Goal: Book appointment/travel/reservation

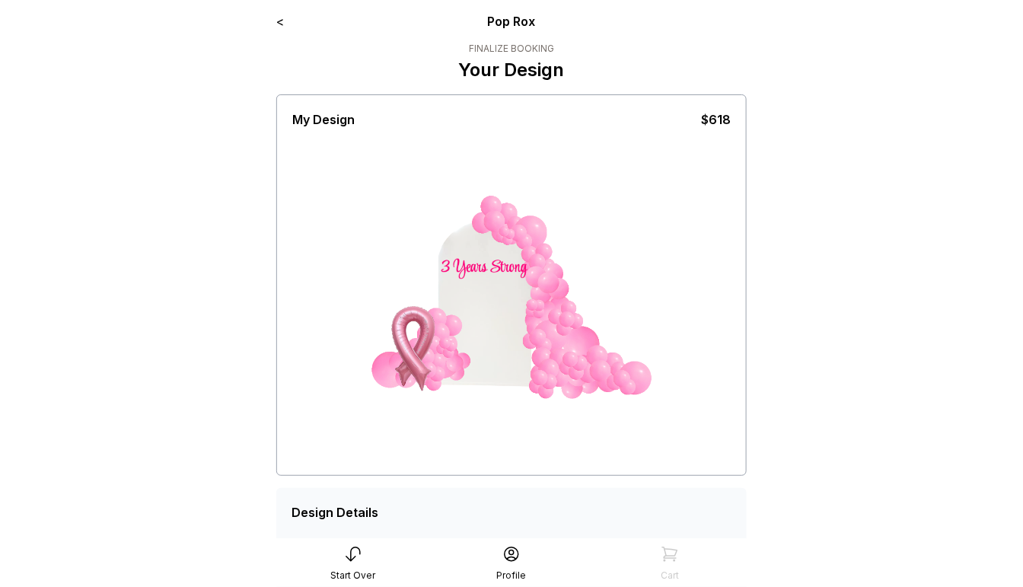
click at [281, 22] on link "<" at bounding box center [280, 21] width 8 height 15
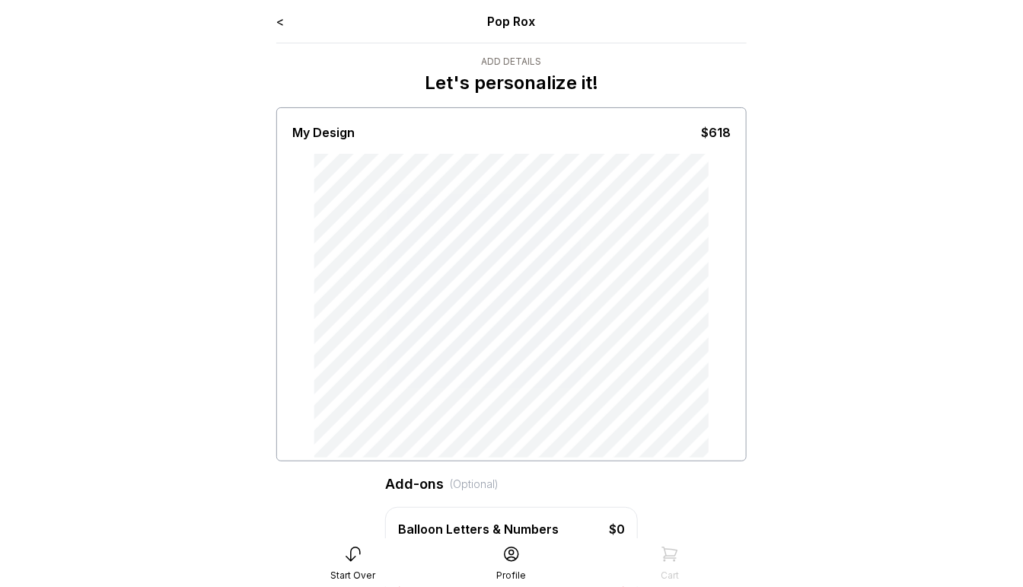
type input "**********"
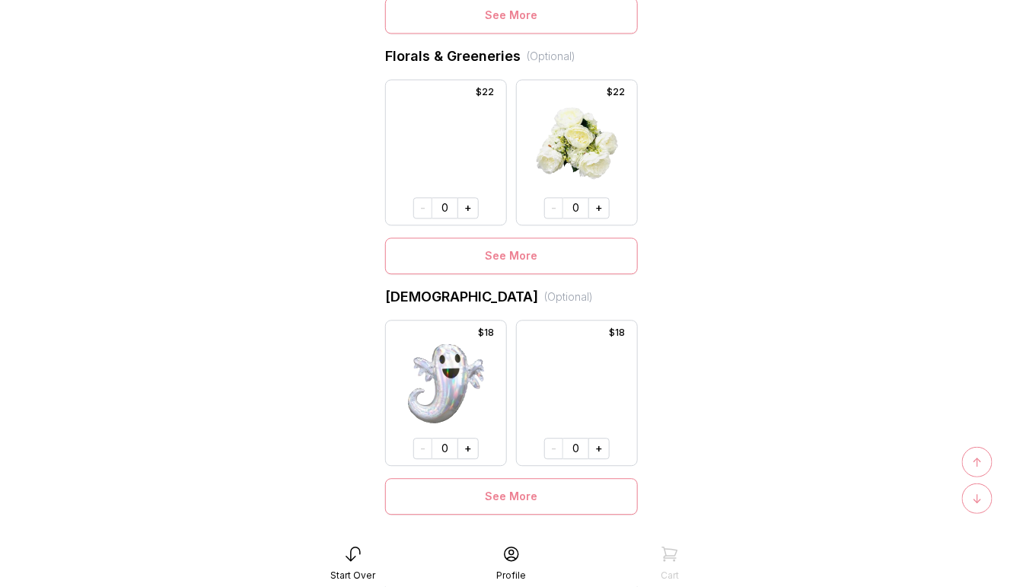
scroll to position [1135, 0]
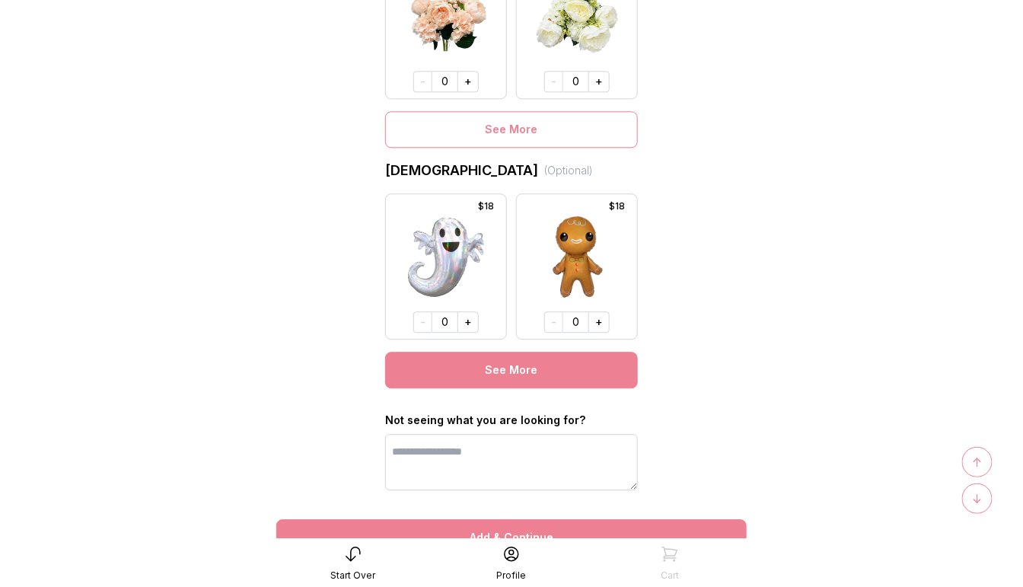
click at [530, 377] on button "See More" at bounding box center [511, 369] width 253 height 37
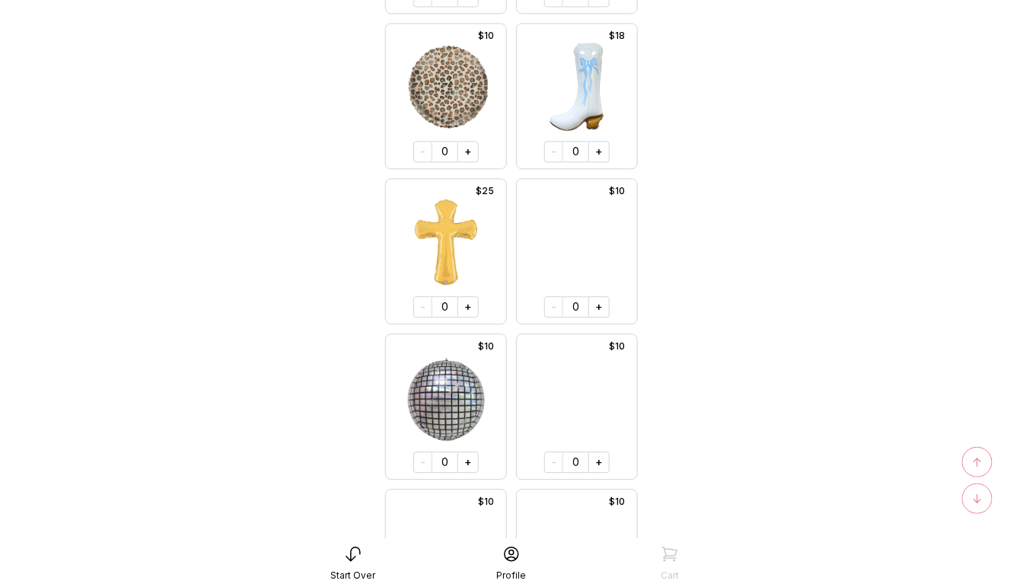
scroll to position [6814, 0]
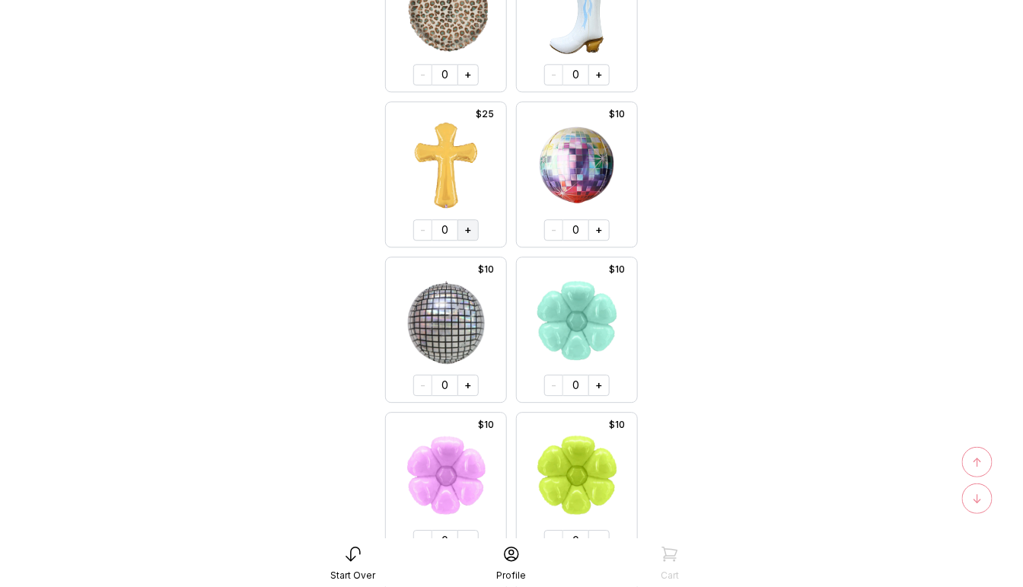
click at [468, 224] on button "+" at bounding box center [467, 229] width 21 height 21
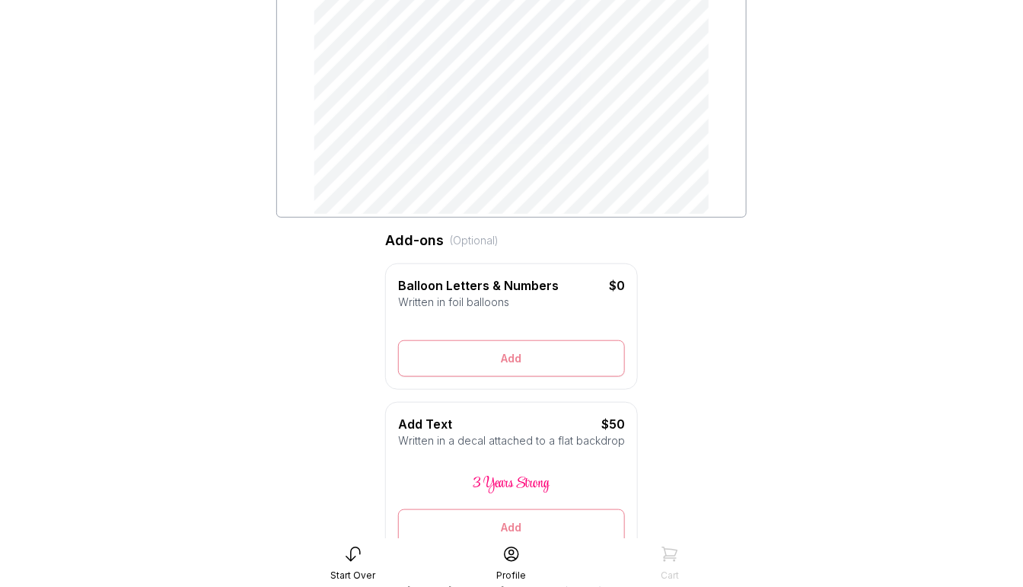
scroll to position [0, 0]
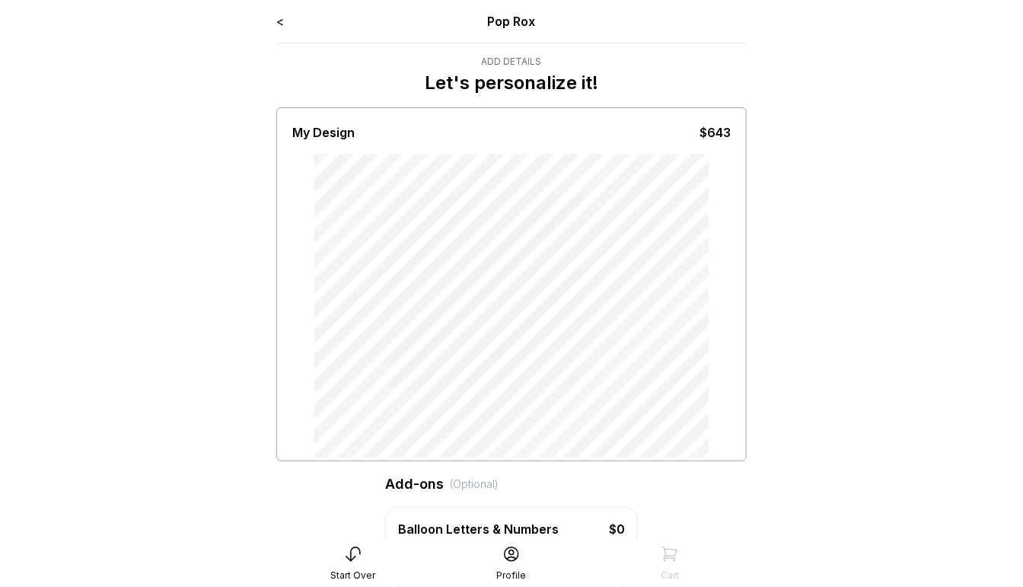
click at [361, 555] on icon at bounding box center [353, 554] width 18 height 18
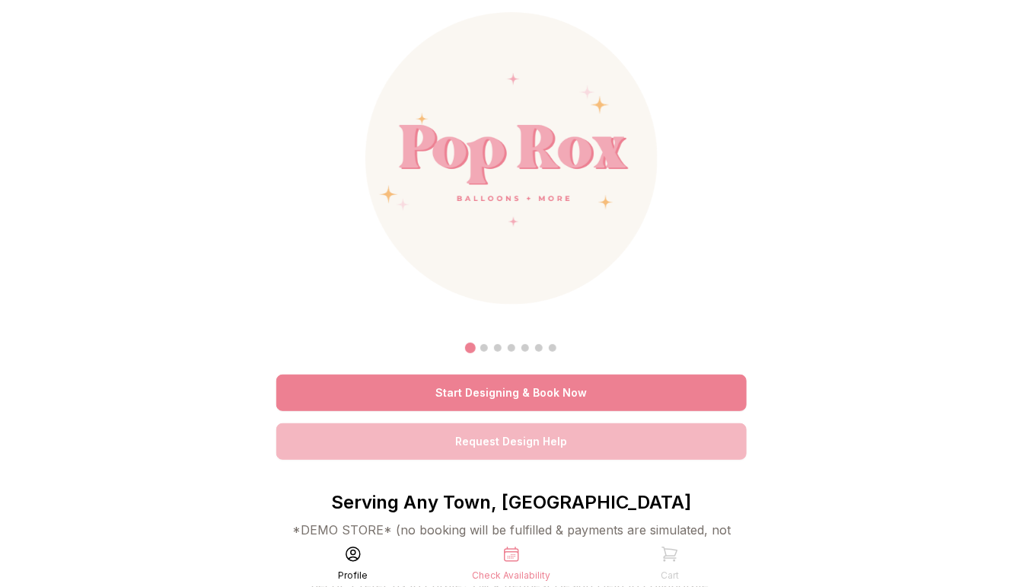
click at [606, 390] on link "Start Designing & Book Now" at bounding box center [511, 392] width 470 height 37
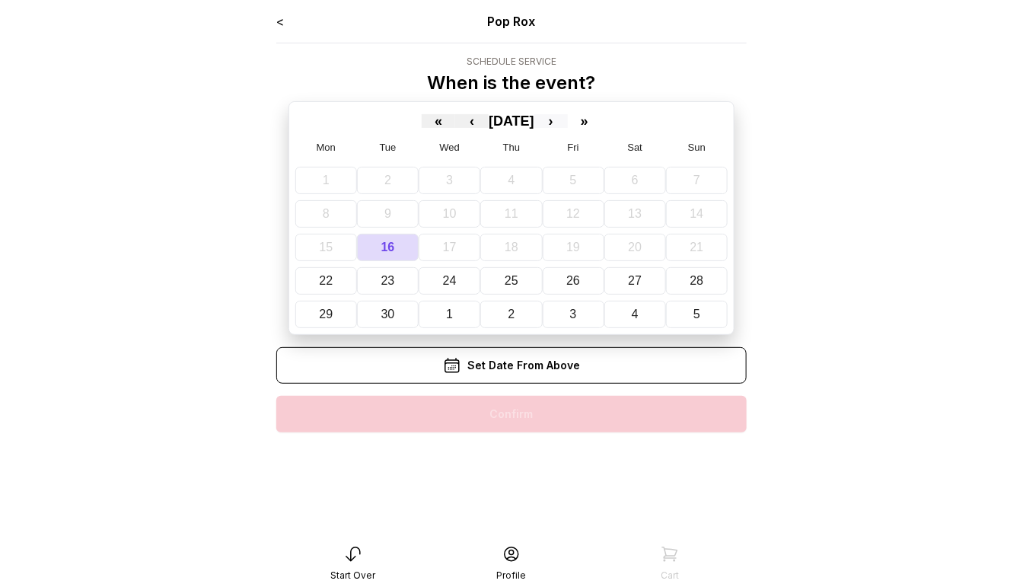
click at [568, 125] on button "›" at bounding box center [550, 121] width 33 height 14
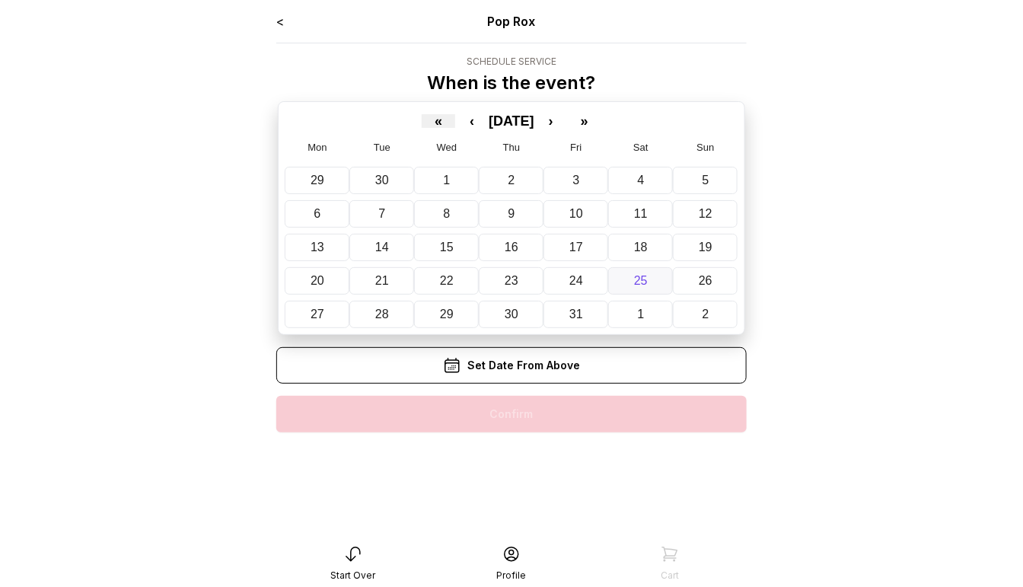
click at [659, 276] on button "25" at bounding box center [640, 280] width 65 height 27
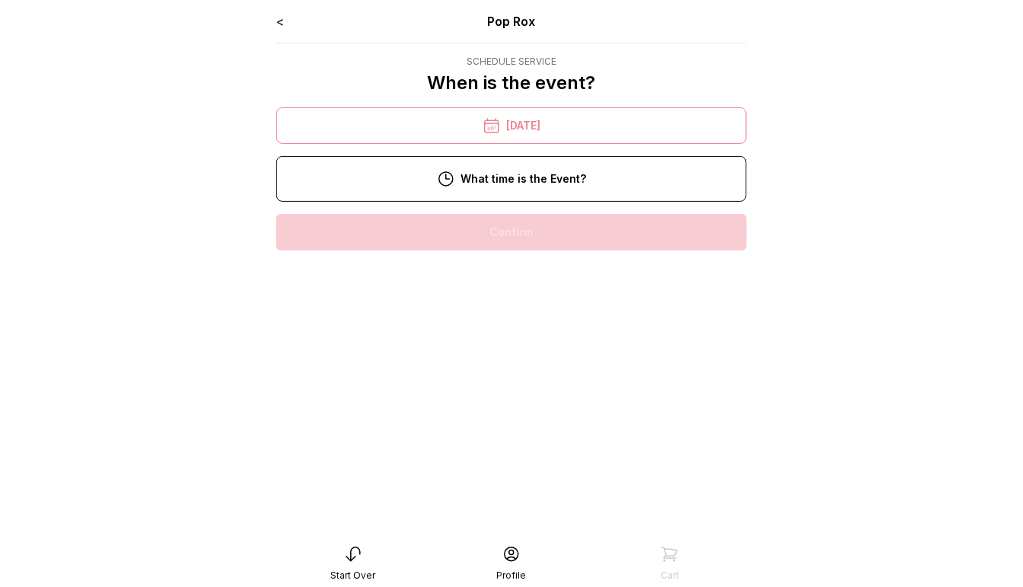
click at [571, 285] on div "4:00 pm" at bounding box center [511, 280] width 446 height 37
